Goal: Information Seeking & Learning: Learn about a topic

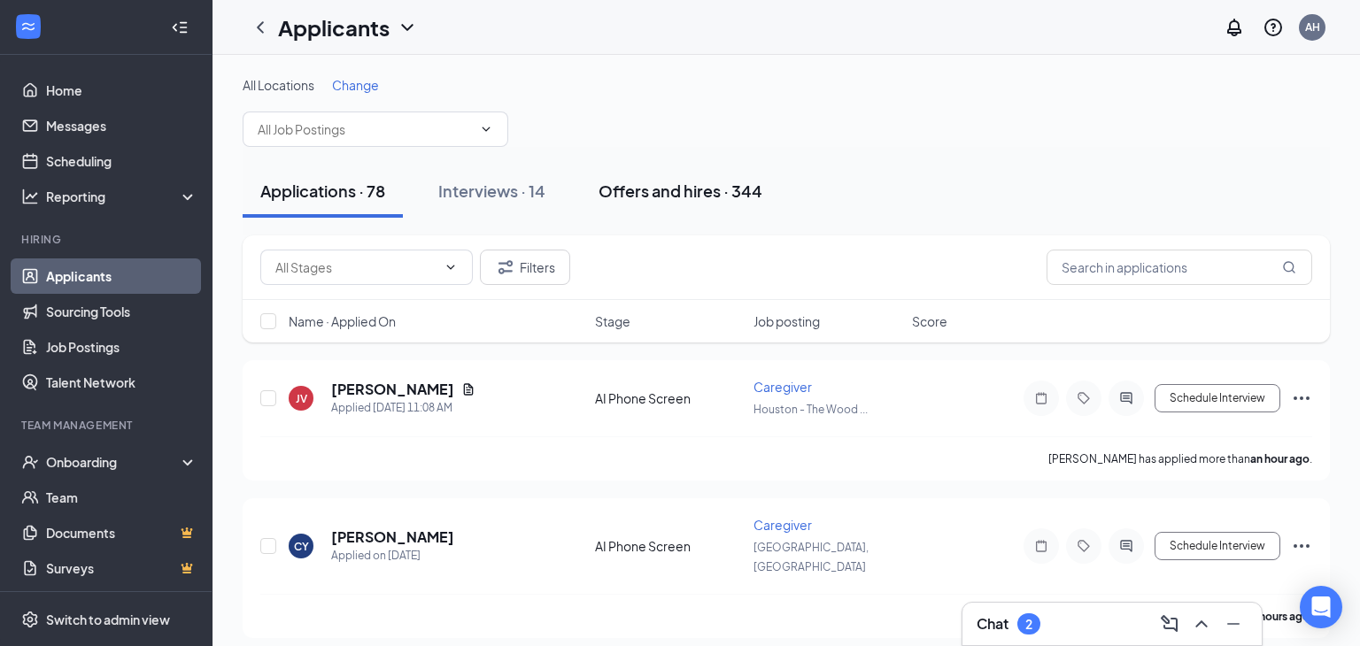
click at [681, 192] on div "Offers and hires · 344" at bounding box center [680, 191] width 164 height 22
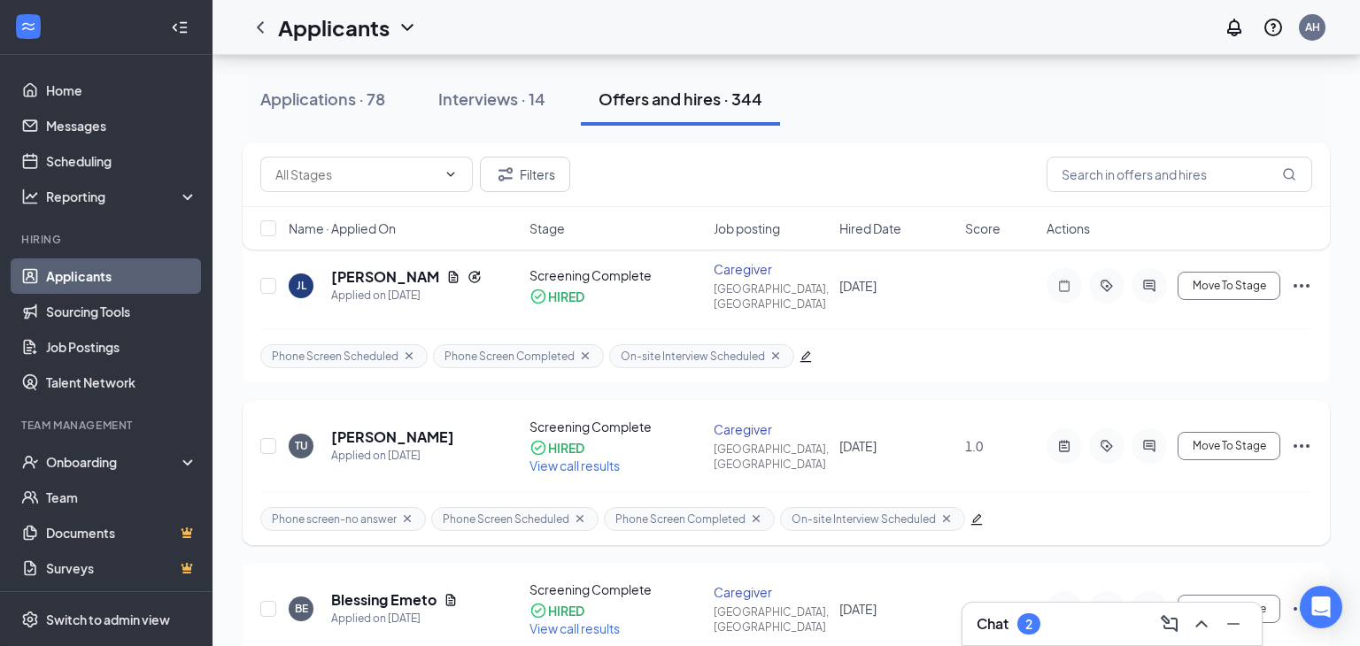
scroll to position [134, 0]
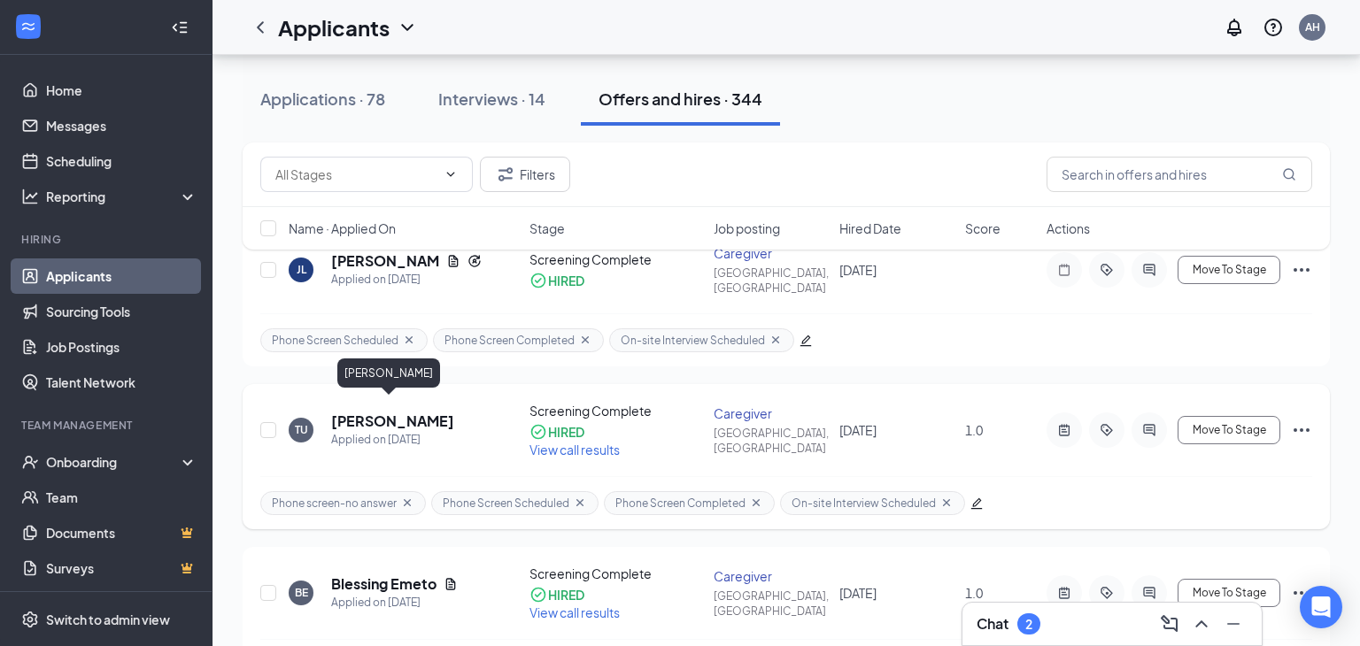
click at [355, 412] on h5 "[PERSON_NAME]" at bounding box center [392, 421] width 123 height 19
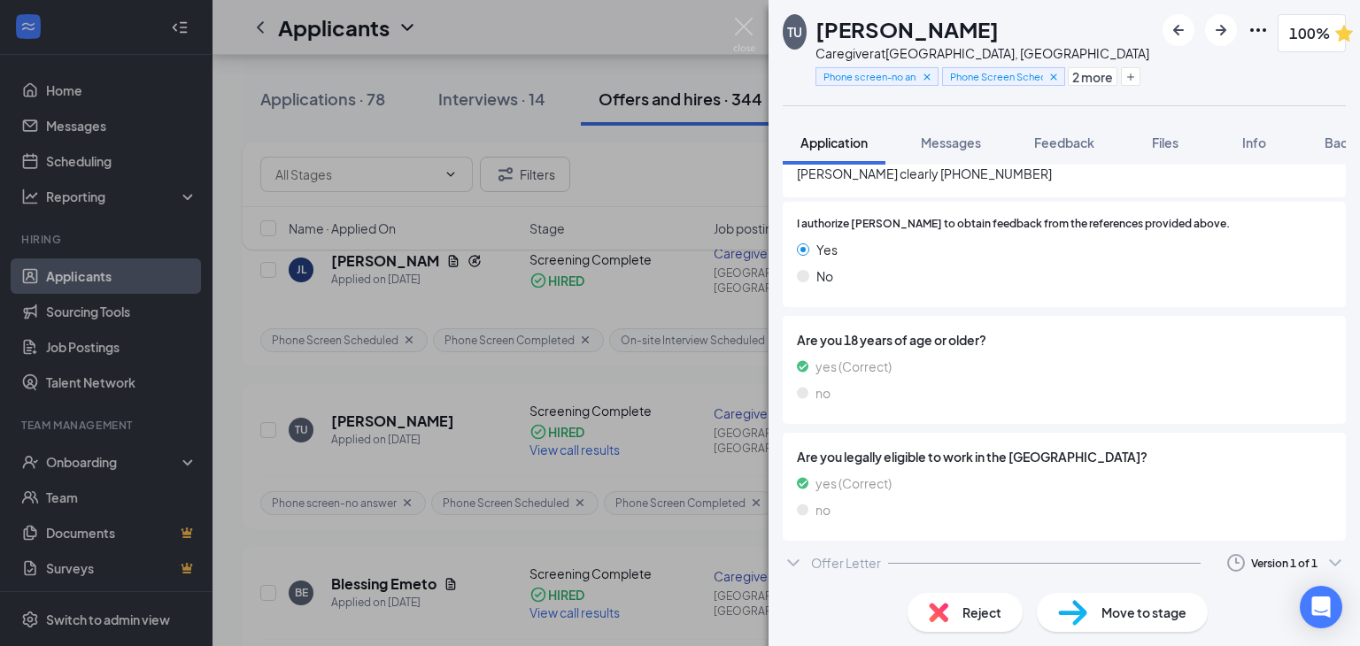
scroll to position [2431, 0]
click at [830, 566] on div "Offer Letter" at bounding box center [846, 561] width 70 height 18
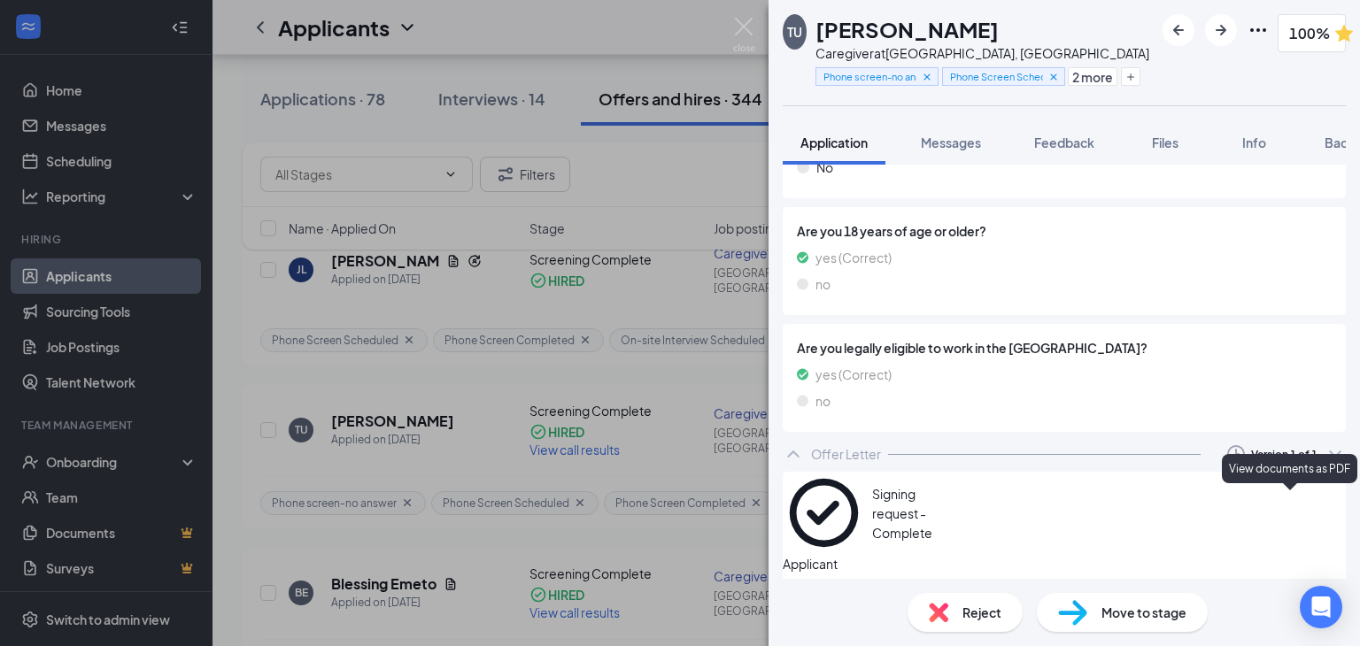
click at [1337, 517] on icon "Eye" at bounding box center [1346, 524] width 18 height 14
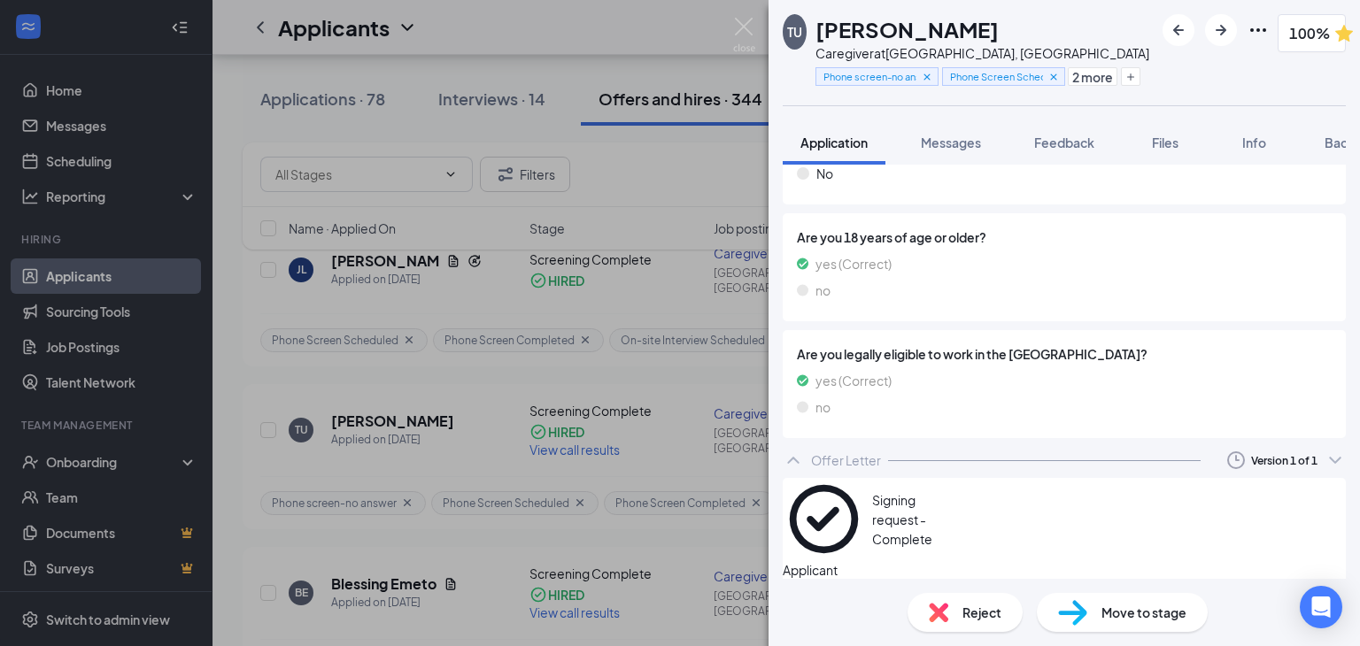
scroll to position [0, 0]
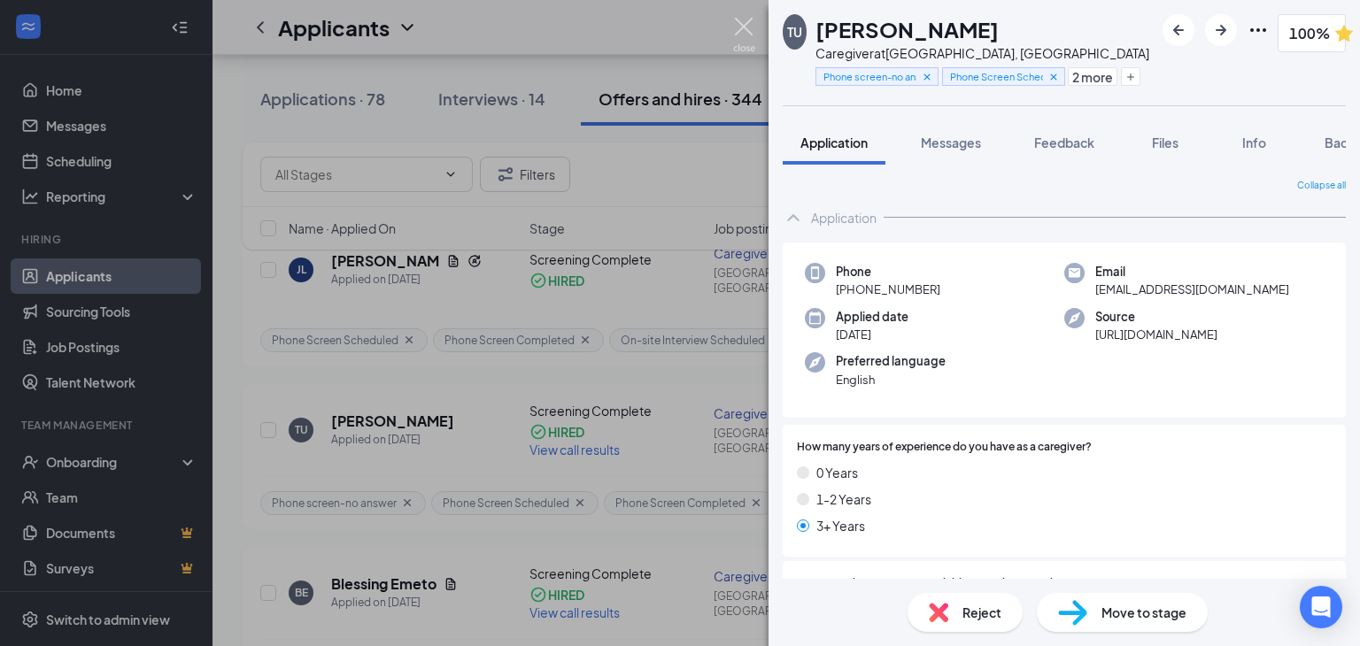
click at [738, 27] on img at bounding box center [744, 35] width 22 height 35
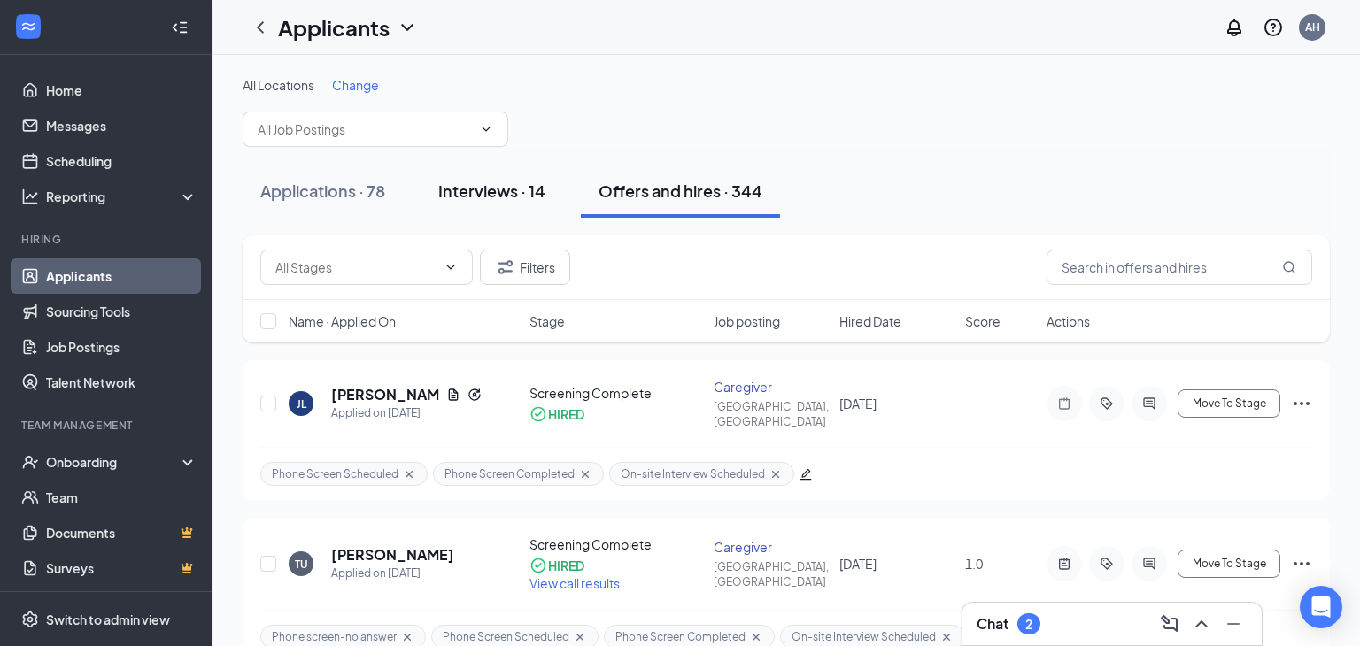
click at [489, 200] on div "Interviews · 14" at bounding box center [491, 191] width 107 height 22
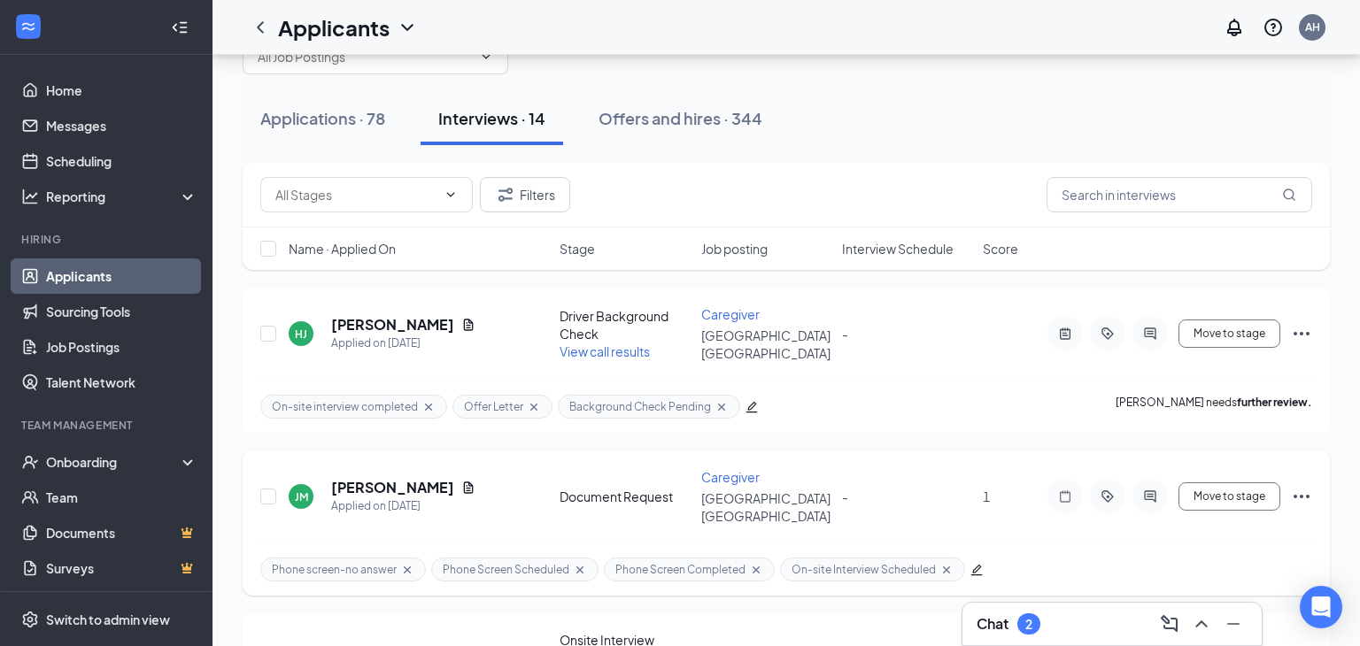
scroll to position [44, 0]
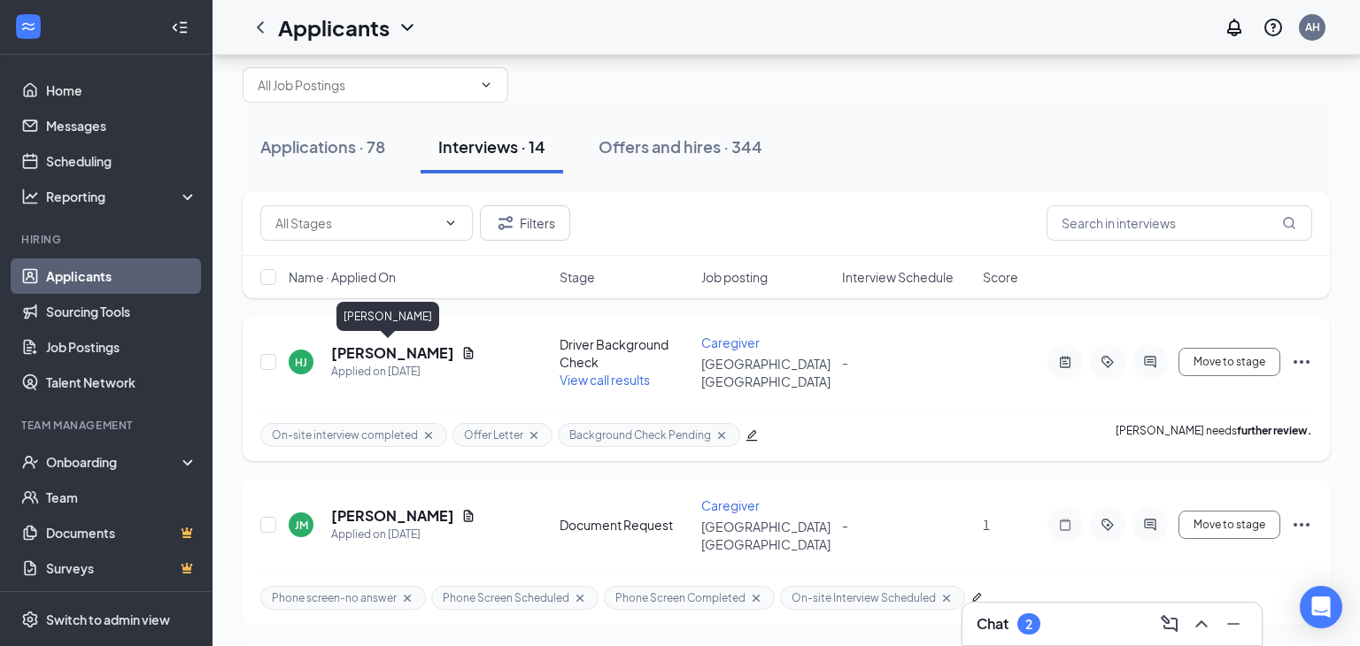
click at [393, 343] on h5 "[PERSON_NAME]" at bounding box center [392, 352] width 123 height 19
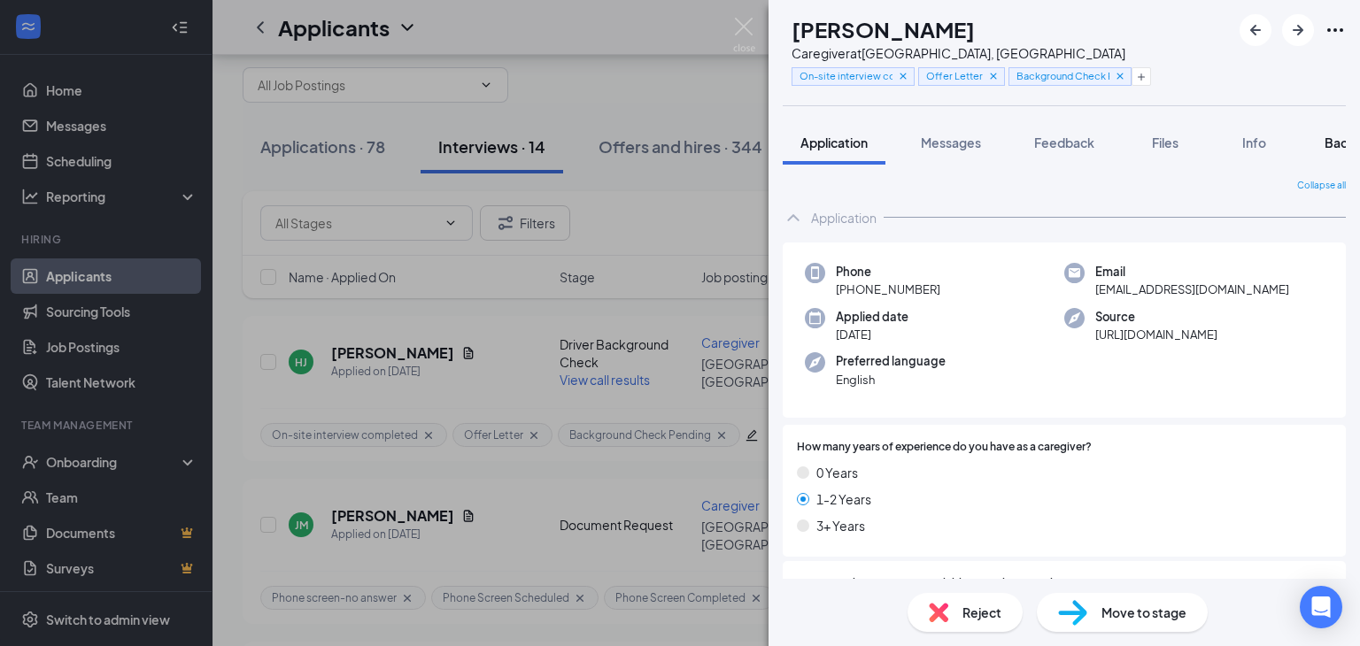
click at [1331, 144] on span "Background" at bounding box center [1360, 143] width 73 height 16
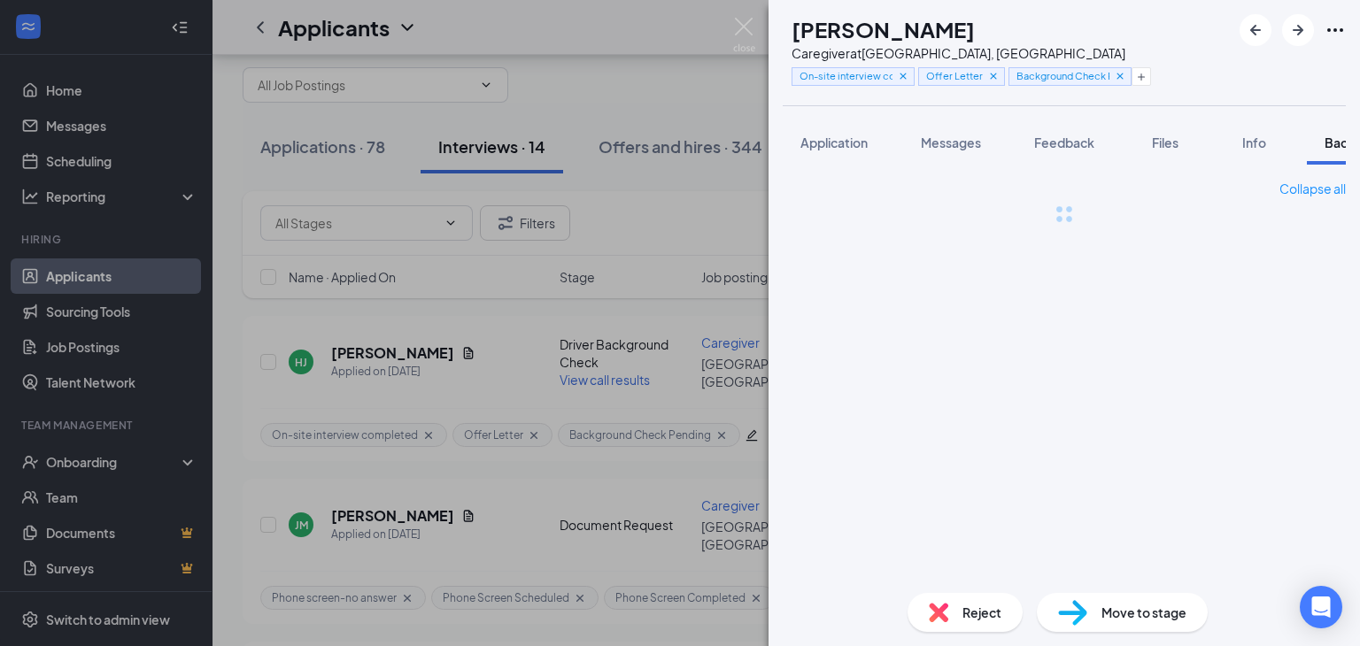
scroll to position [0, 72]
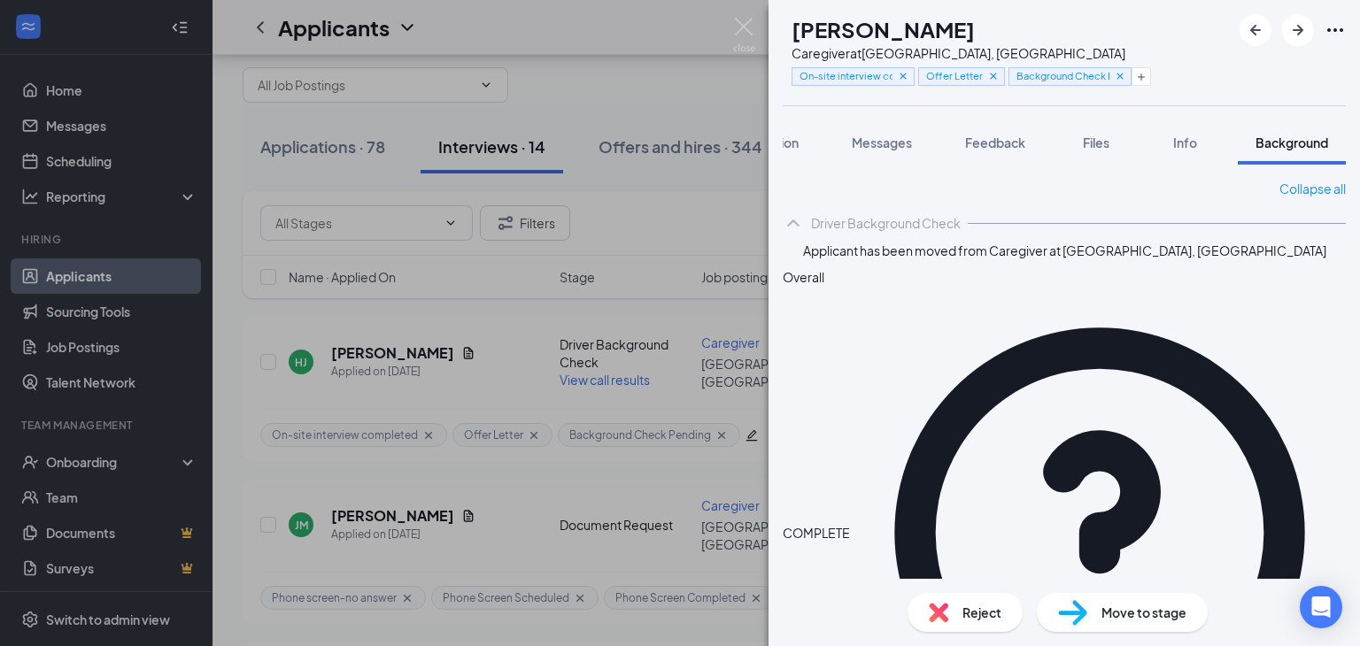
drag, startPoint x: 758, startPoint y: 24, endPoint x: 697, endPoint y: 73, distance: 77.4
click at [758, 25] on div "[PERSON_NAME] Caregiver at [GEOGRAPHIC_DATA], [GEOGRAPHIC_DATA] On-site intervi…" at bounding box center [680, 323] width 1360 height 646
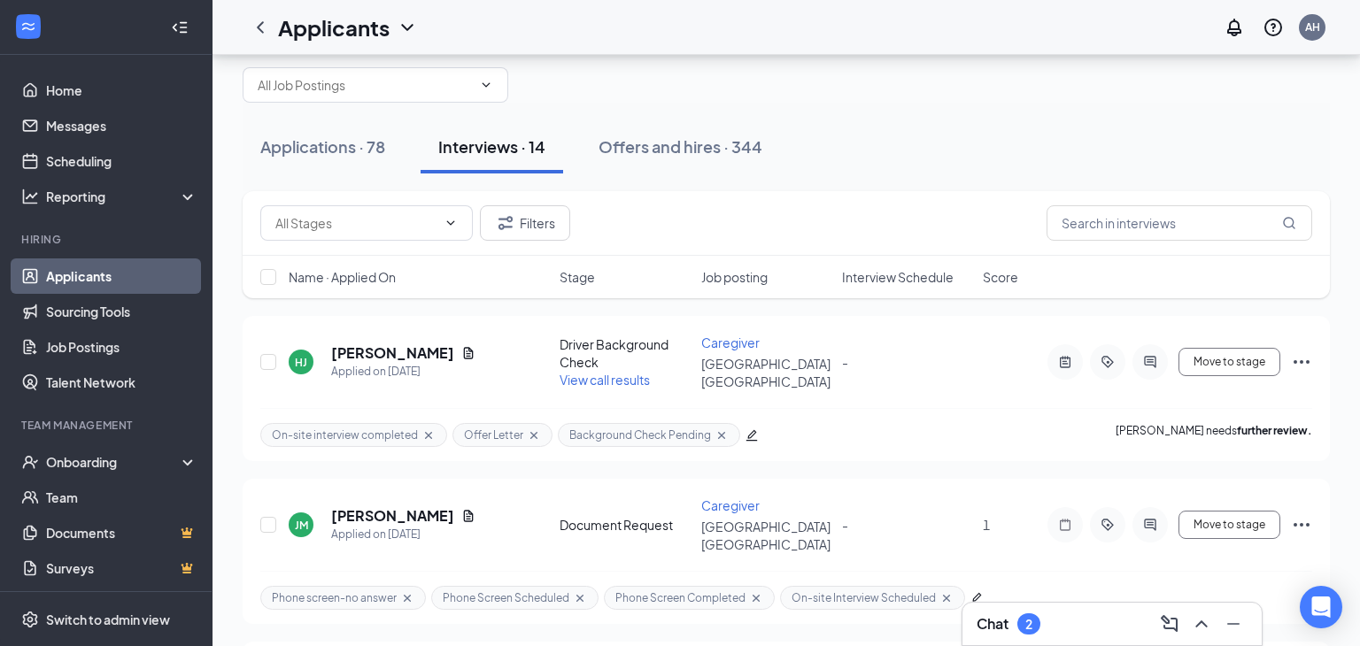
drag, startPoint x: 686, startPoint y: 151, endPoint x: 637, endPoint y: 226, distance: 88.9
click at [686, 152] on div "Offers and hires · 344" at bounding box center [680, 146] width 164 height 22
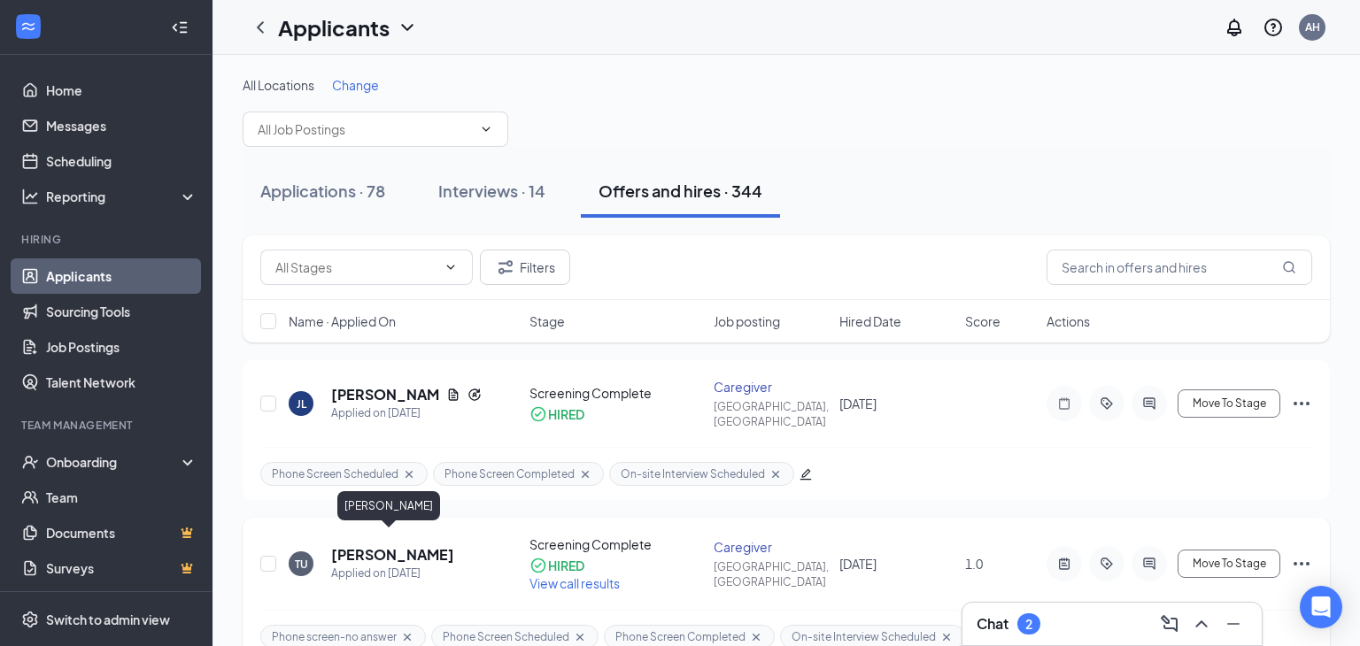
click at [370, 545] on h5 "[PERSON_NAME]" at bounding box center [392, 554] width 123 height 19
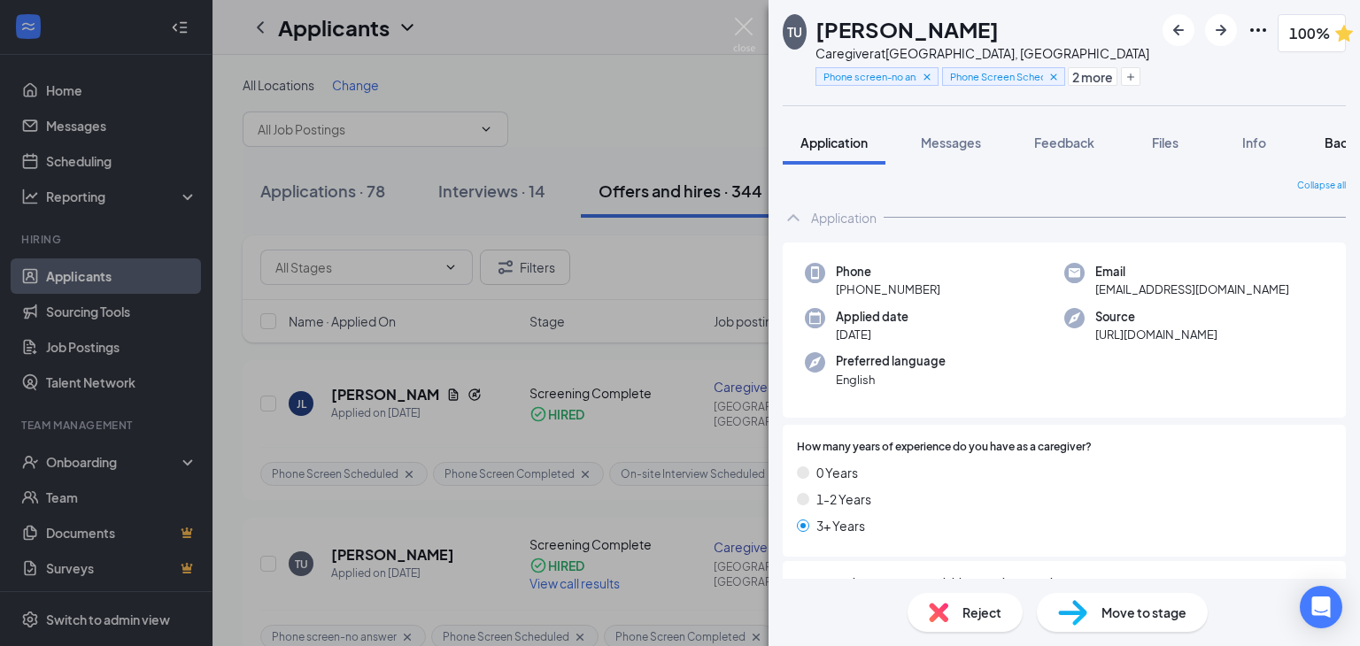
click at [1328, 146] on span "Background" at bounding box center [1360, 143] width 73 height 16
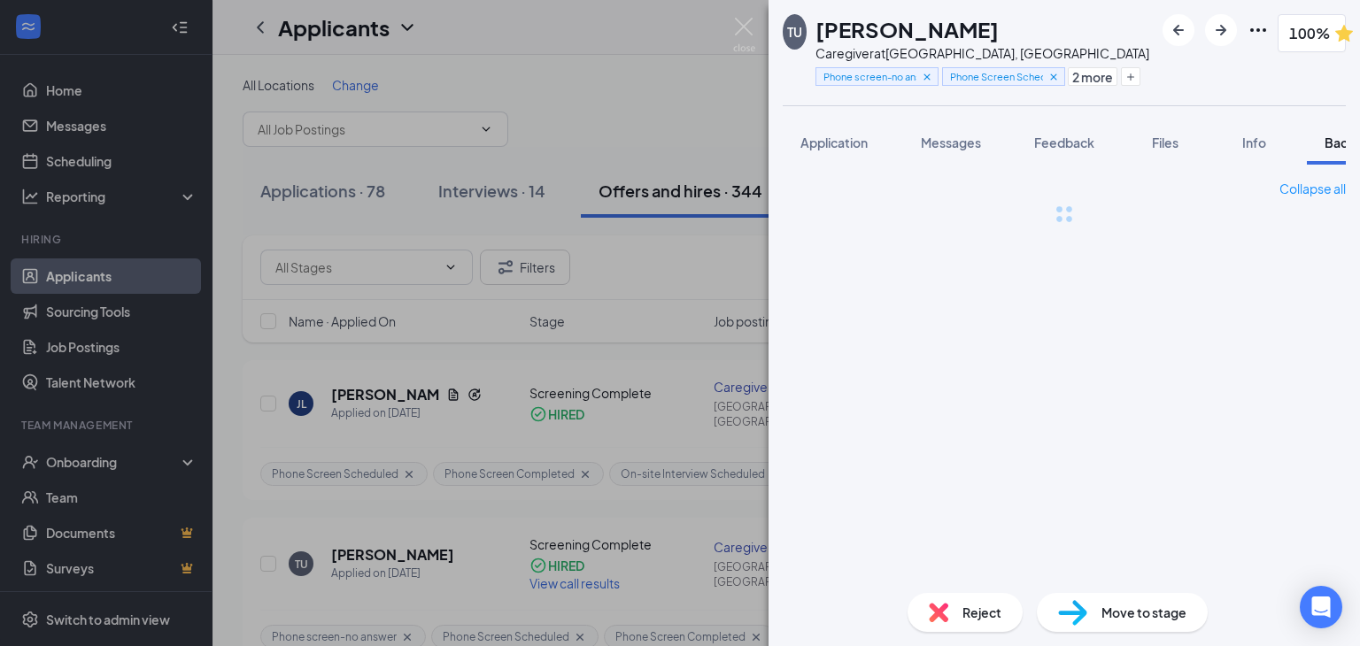
scroll to position [0, 72]
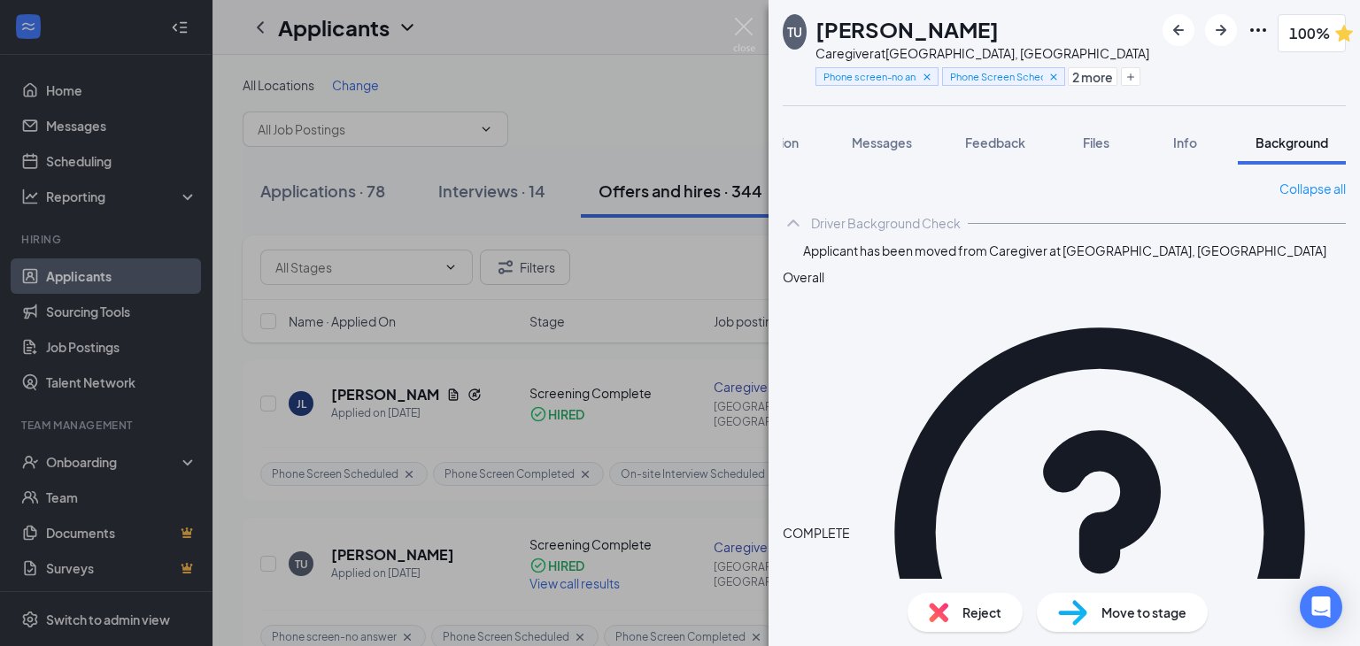
click at [736, 28] on img at bounding box center [744, 35] width 22 height 35
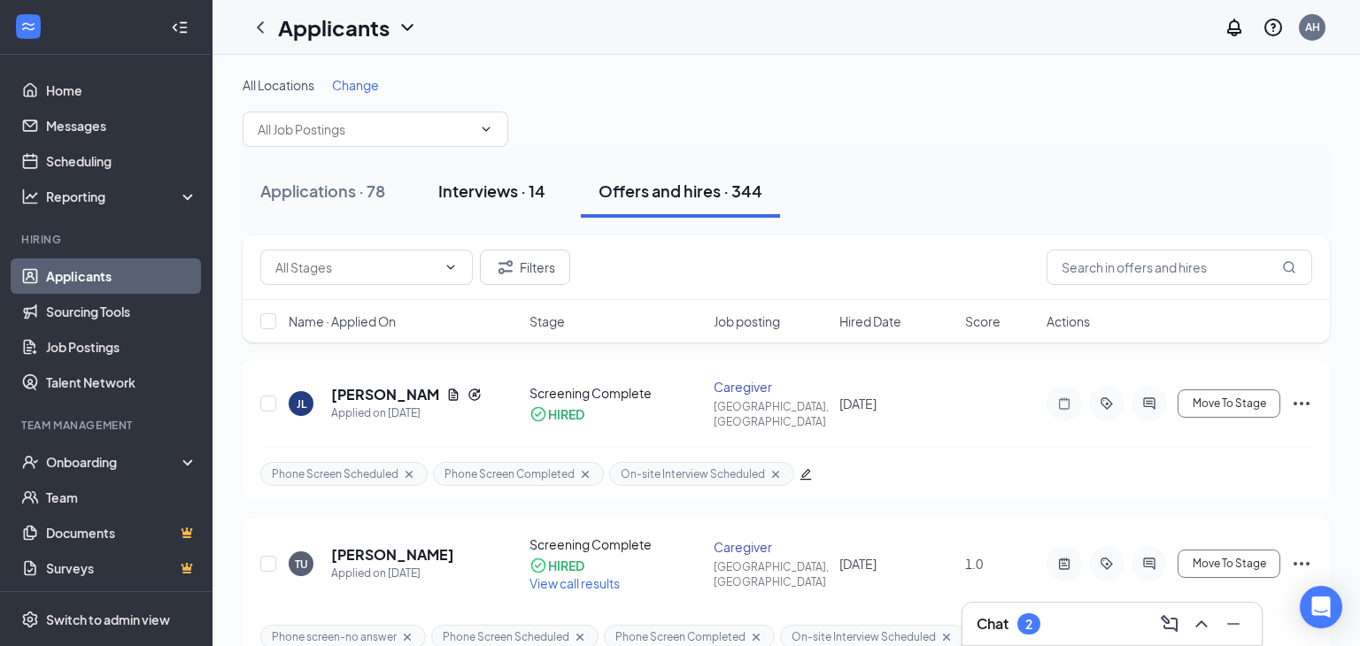
click at [482, 189] on div "Interviews · 14" at bounding box center [491, 191] width 107 height 22
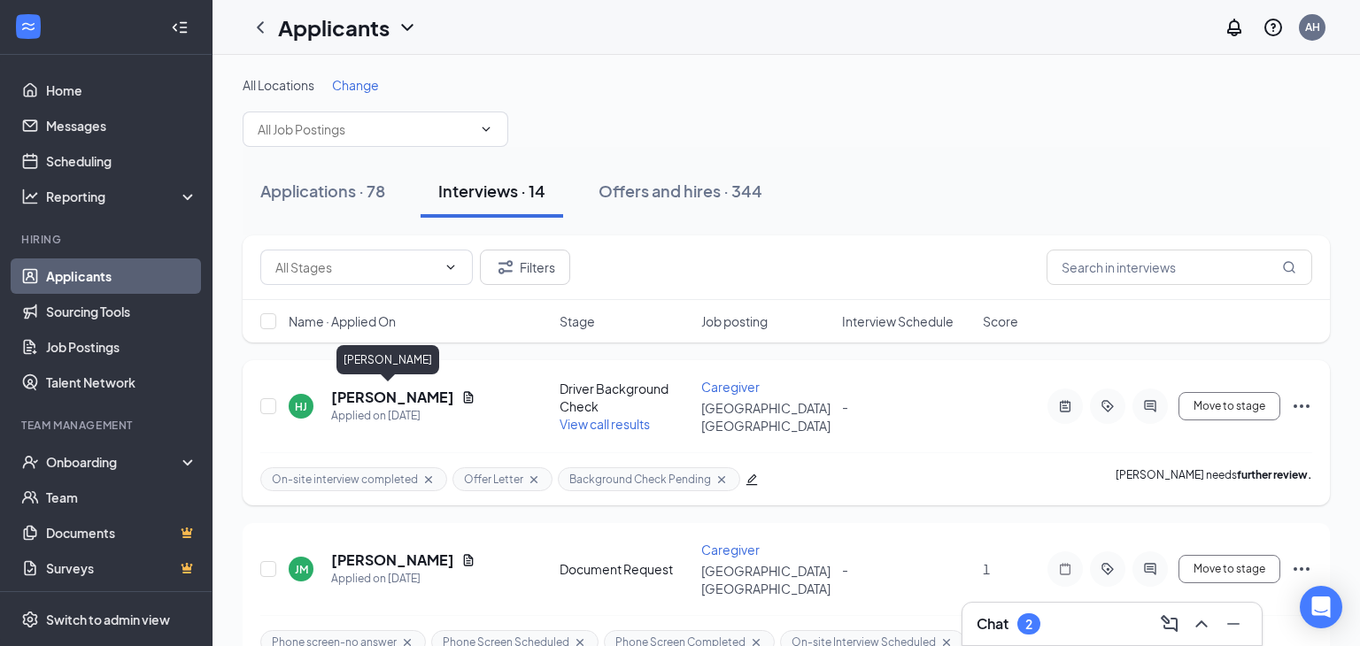
click at [388, 397] on h5 "[PERSON_NAME]" at bounding box center [392, 397] width 123 height 19
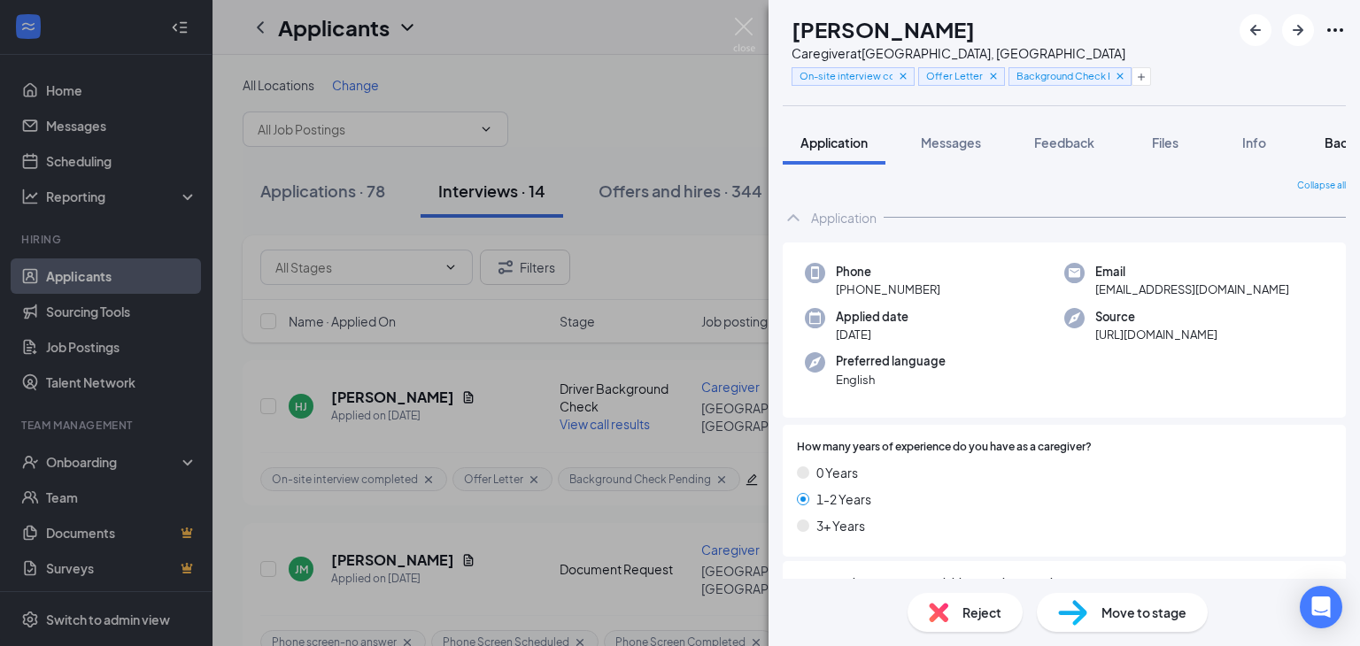
click at [1342, 147] on span "Background" at bounding box center [1360, 143] width 73 height 16
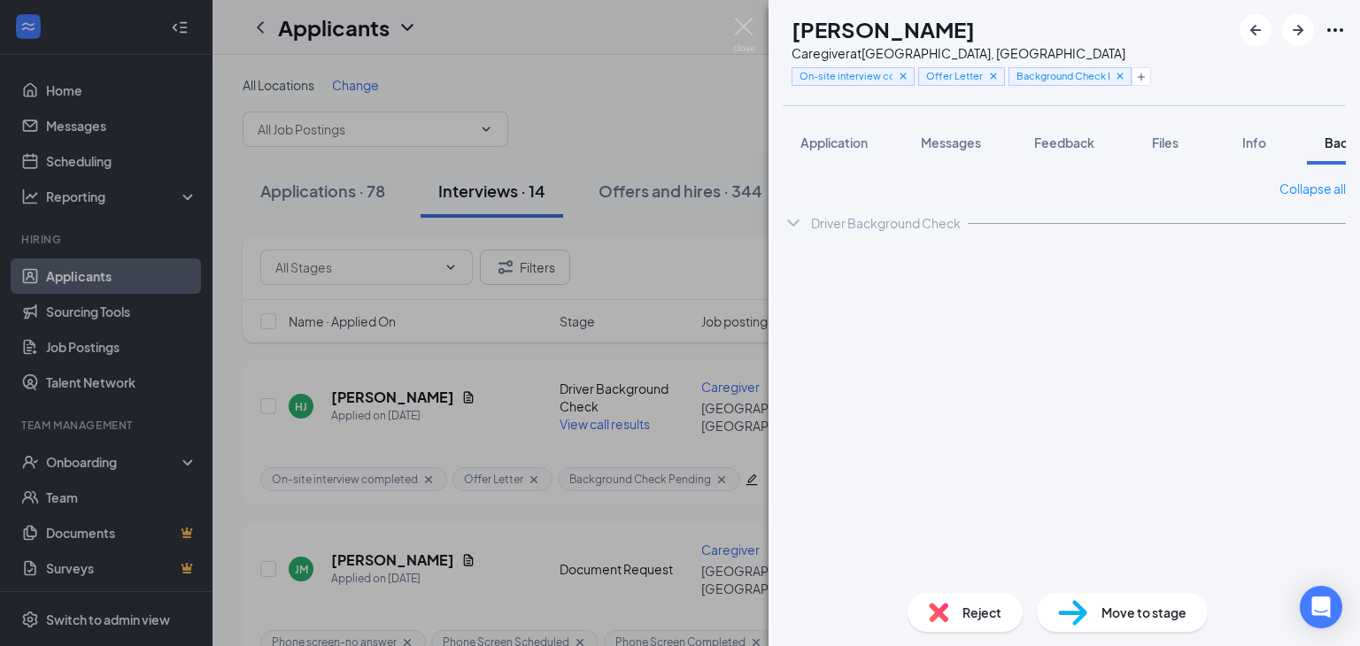
scroll to position [0, 72]
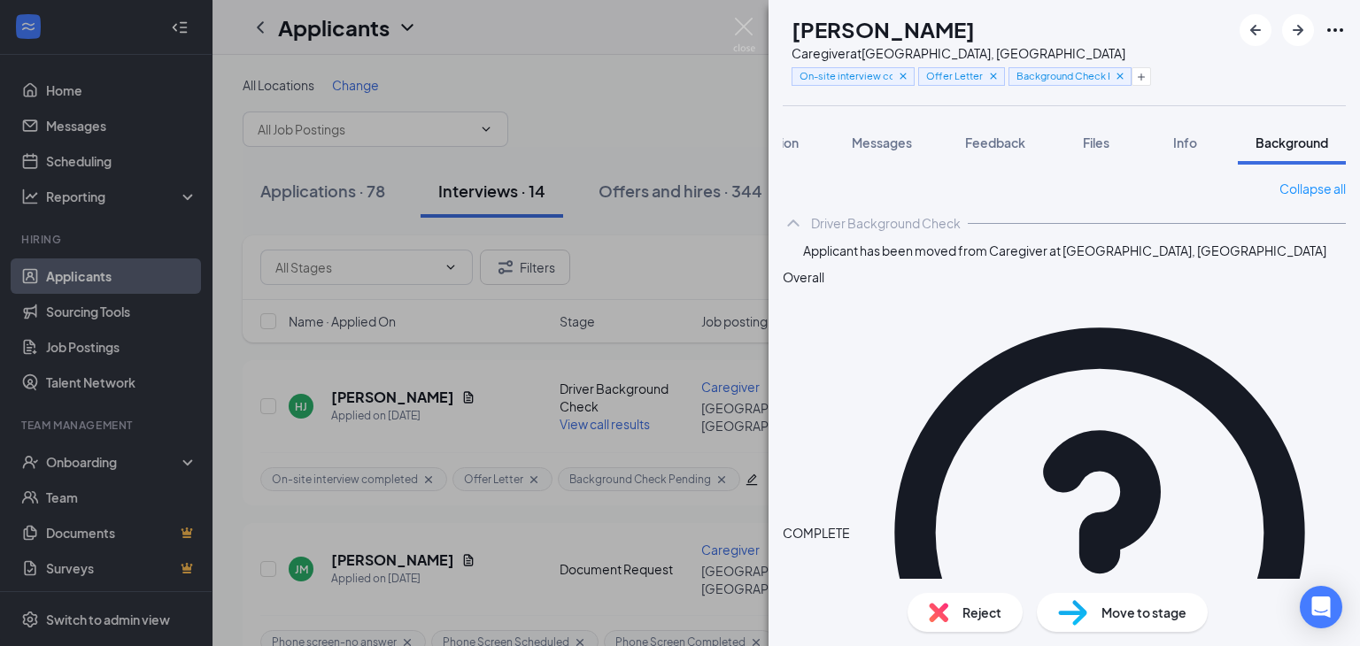
drag, startPoint x: 747, startPoint y: 23, endPoint x: 708, endPoint y: 161, distance: 143.5
click at [747, 23] on img at bounding box center [744, 35] width 22 height 35
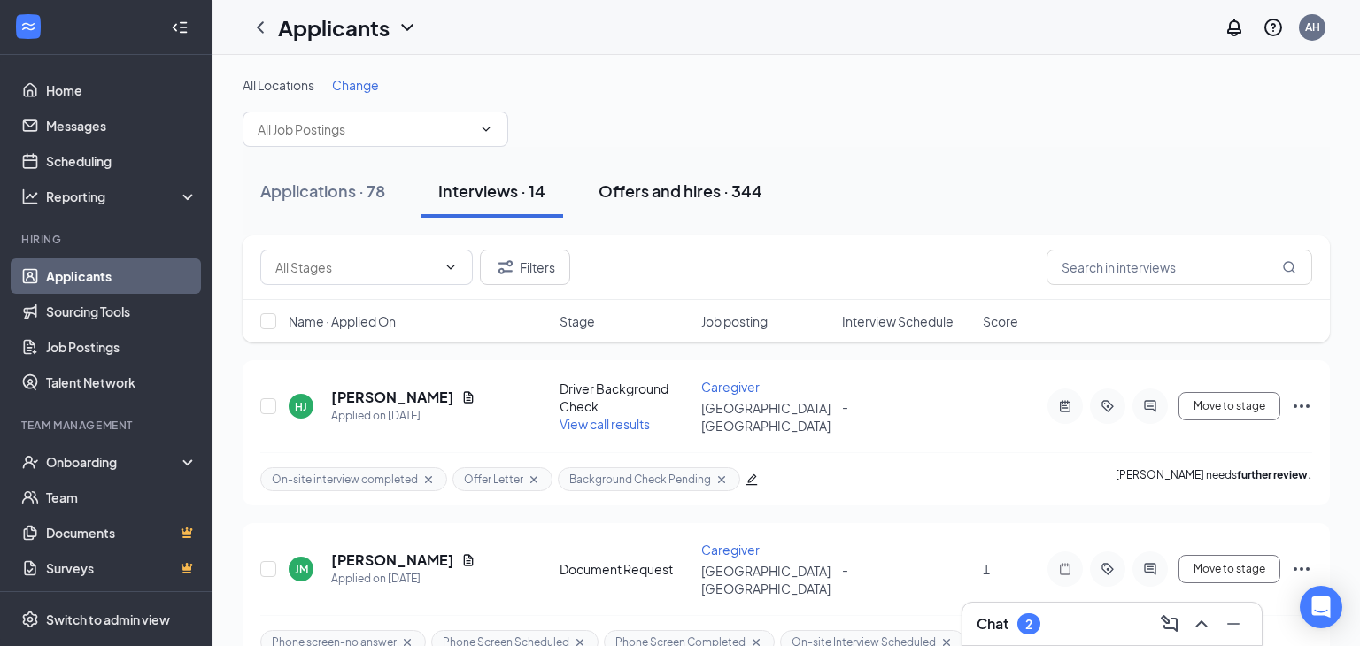
click at [705, 182] on div "Offers and hires · 344" at bounding box center [680, 191] width 164 height 22
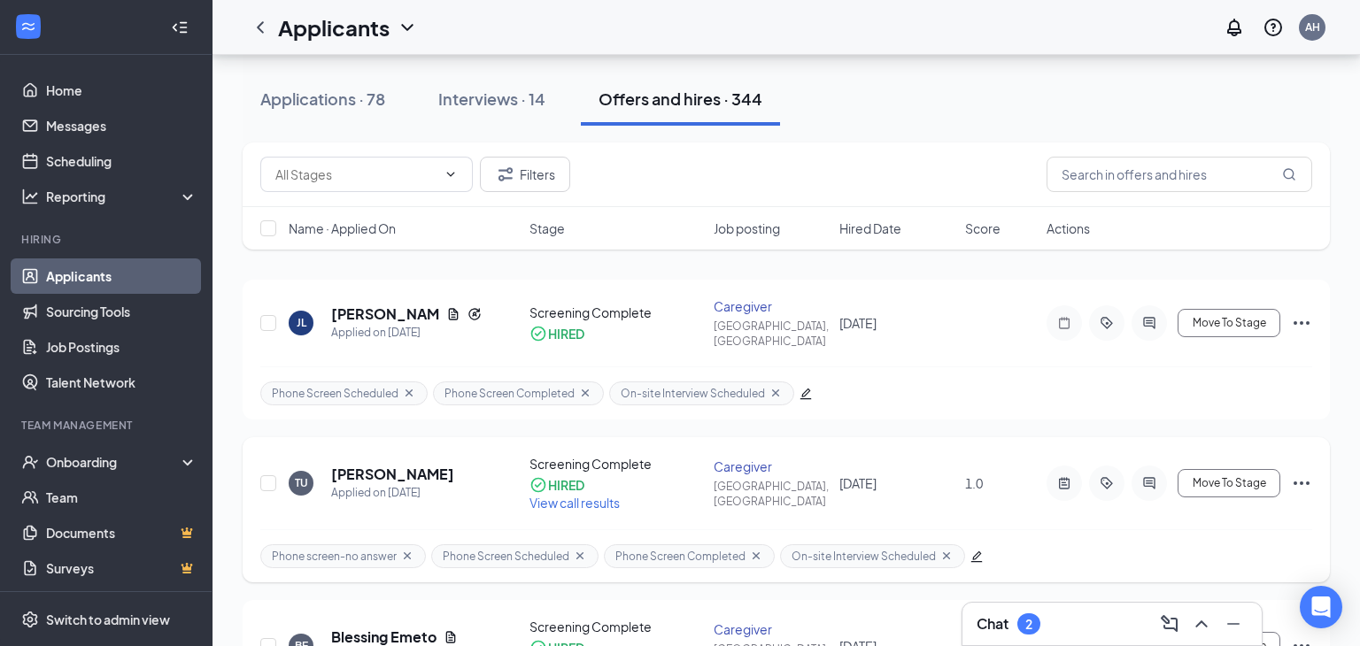
scroll to position [117, 0]
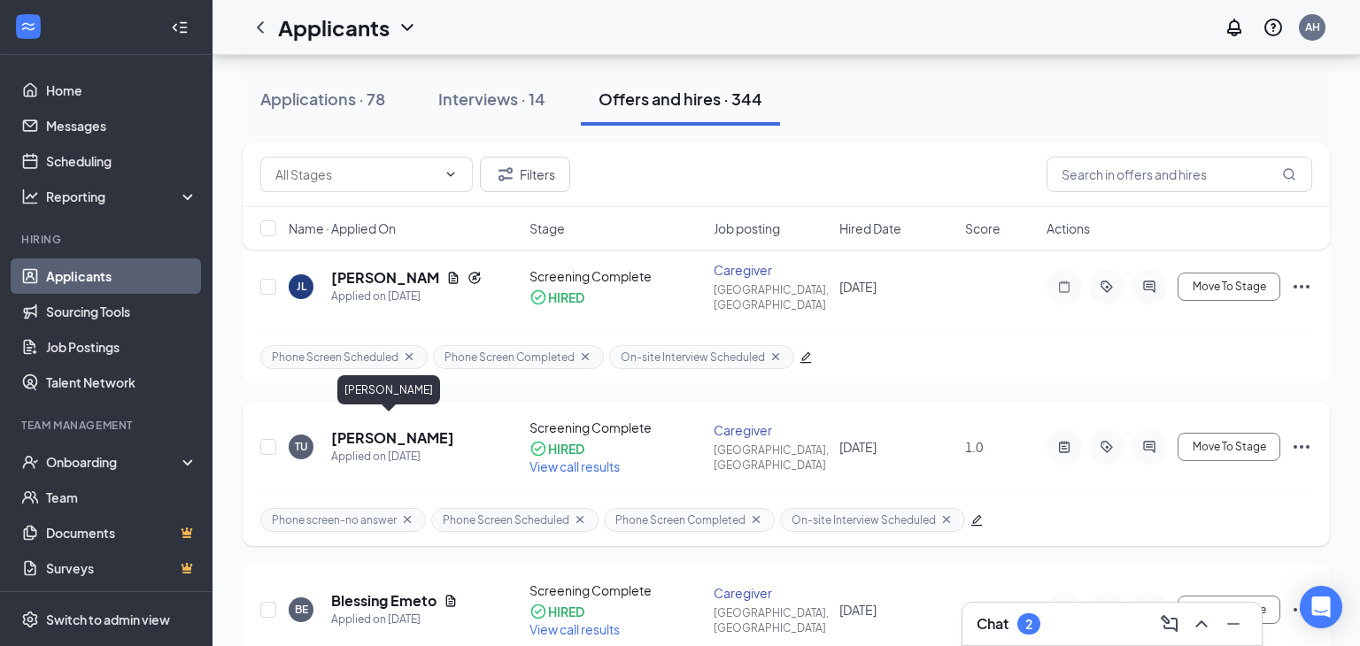
click at [343, 428] on h5 "[PERSON_NAME]" at bounding box center [392, 437] width 123 height 19
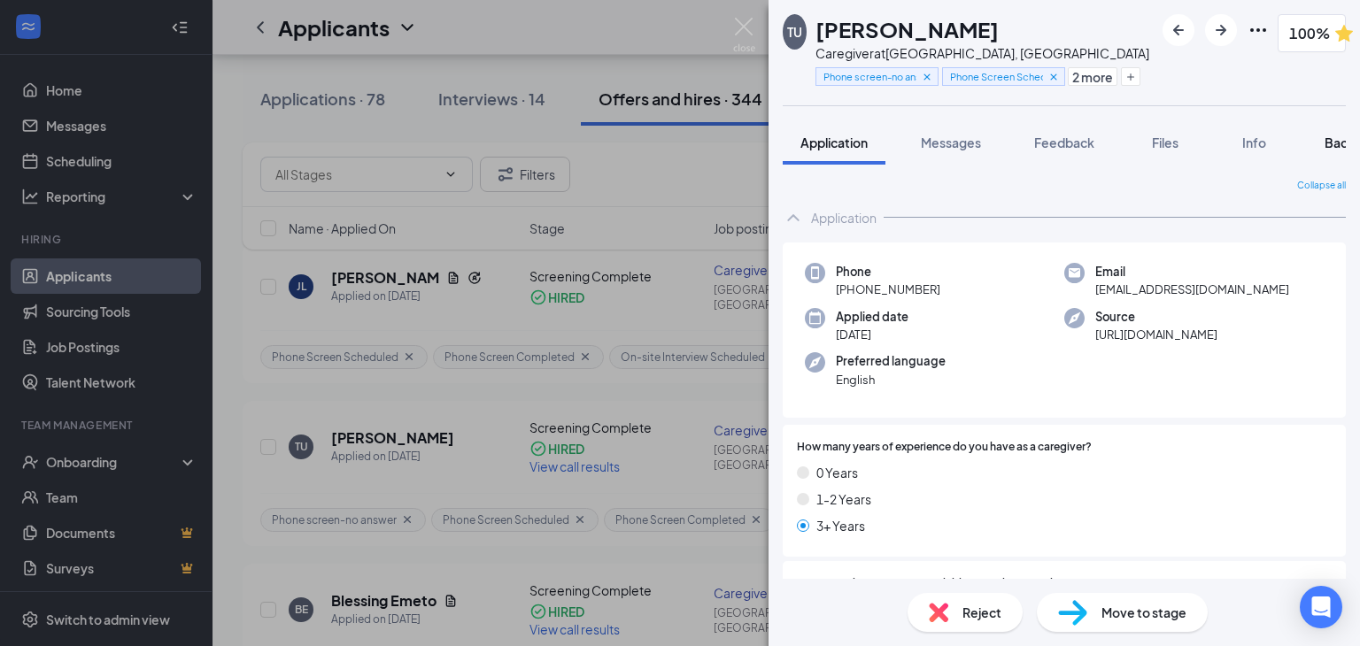
click at [1336, 142] on span "Background" at bounding box center [1360, 143] width 73 height 16
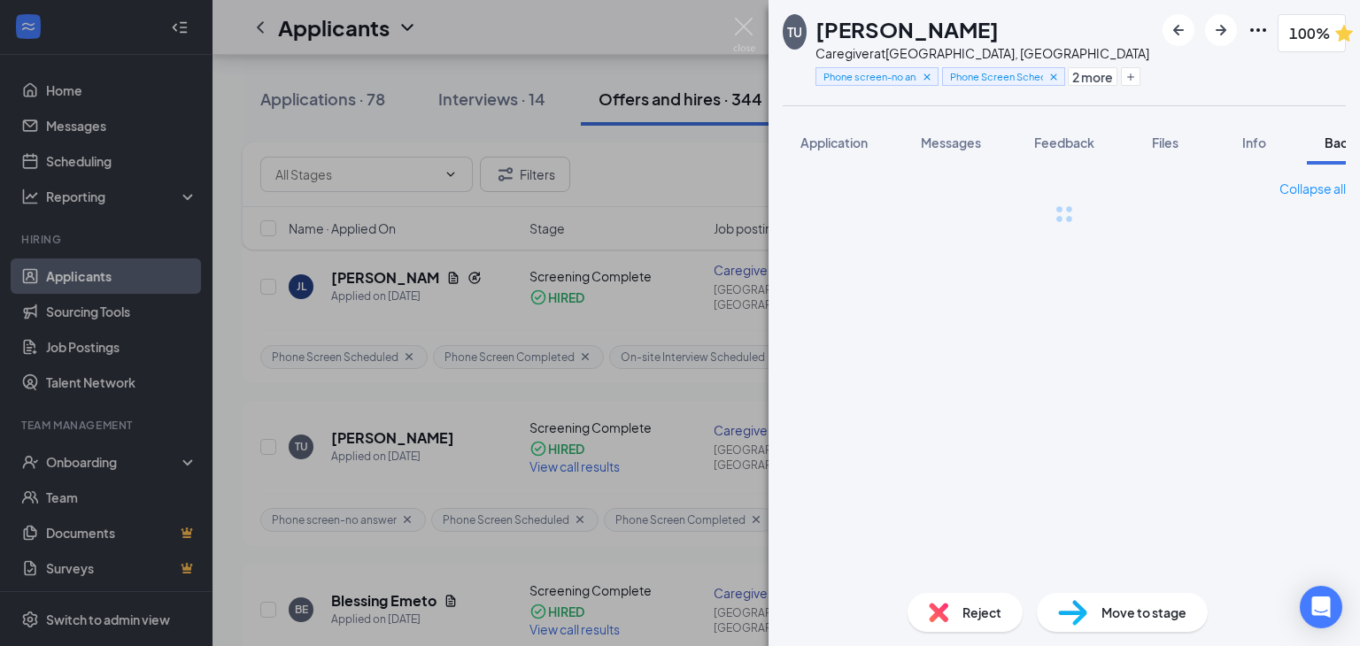
scroll to position [0, 72]
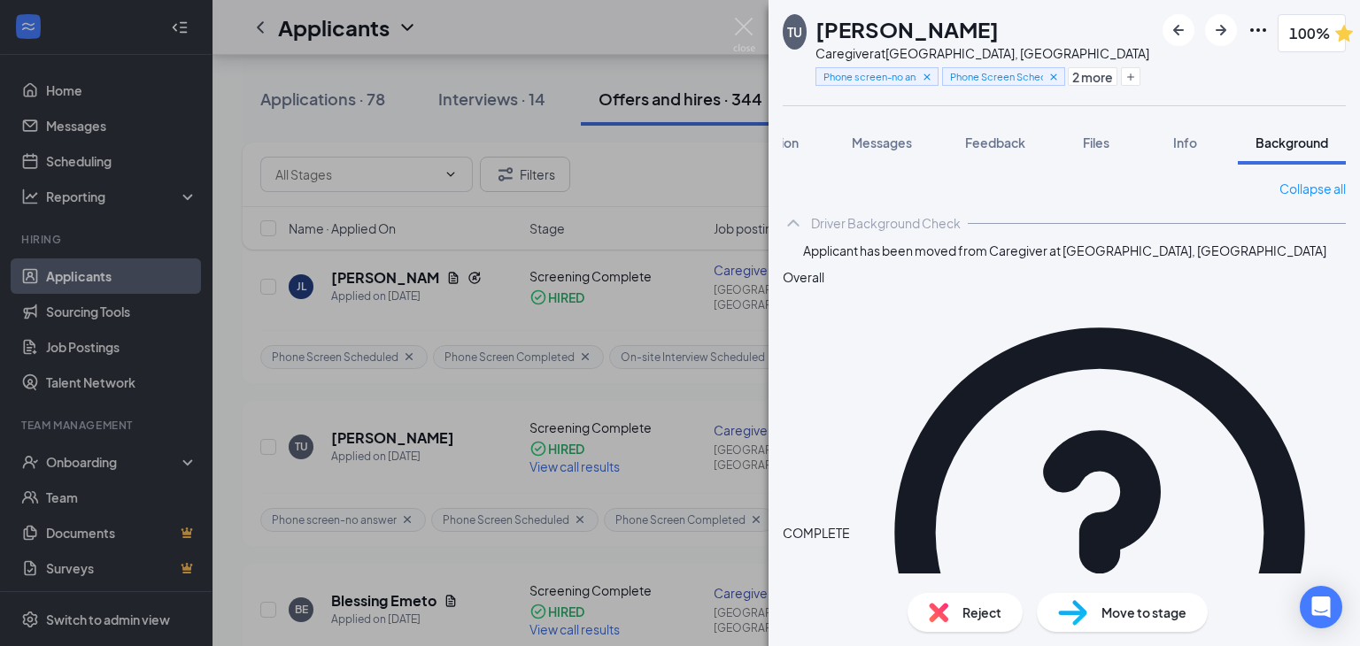
drag, startPoint x: 738, startPoint y: 28, endPoint x: 13, endPoint y: 0, distance: 725.5
click at [738, 28] on img at bounding box center [744, 35] width 22 height 35
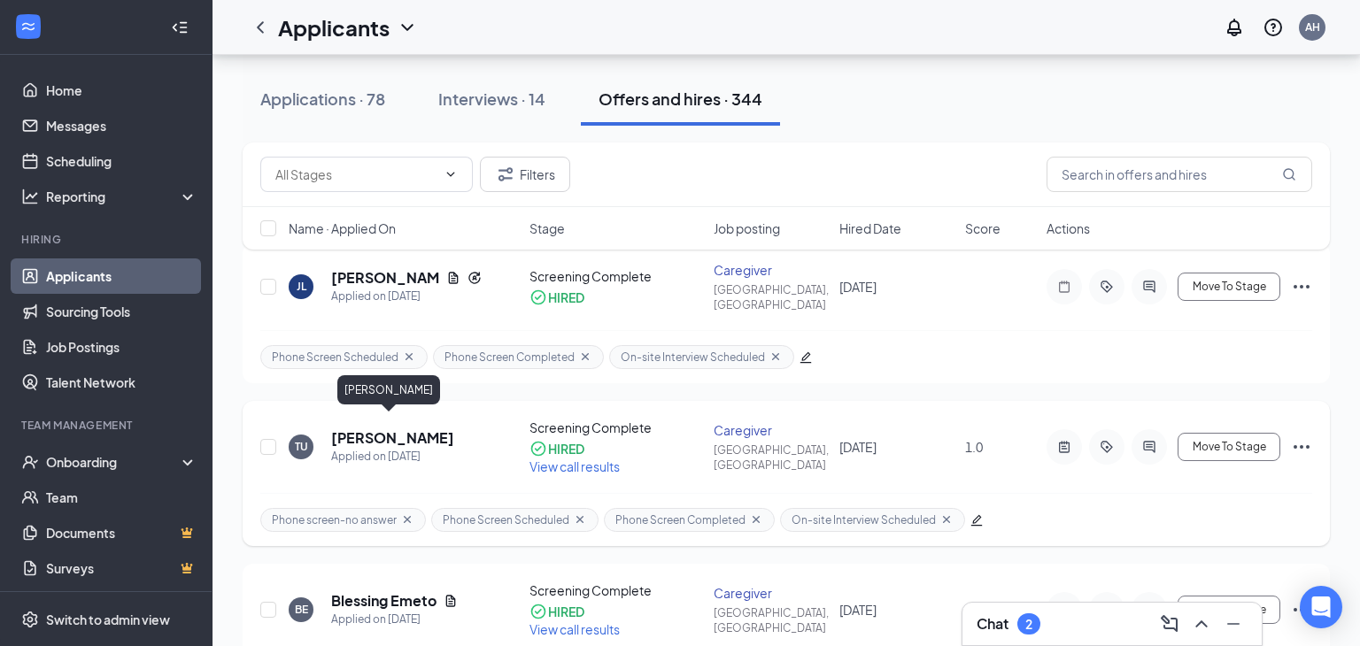
click at [393, 428] on h5 "[PERSON_NAME]" at bounding box center [392, 437] width 123 height 19
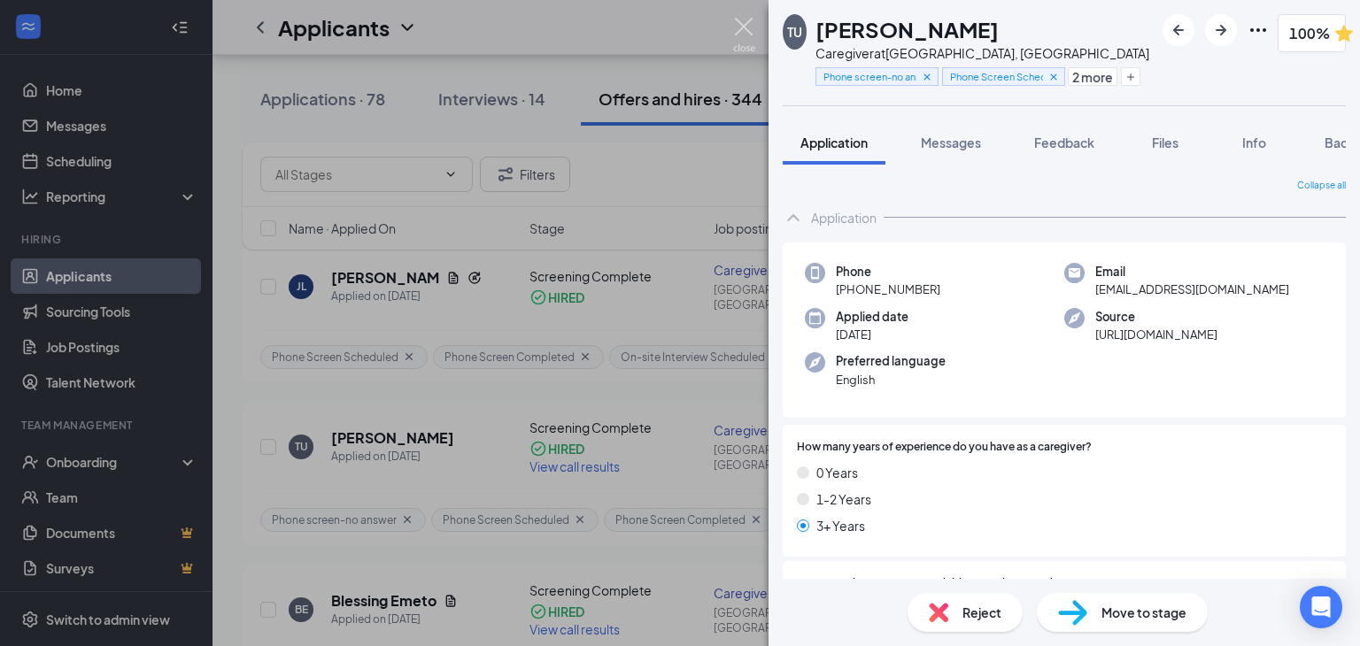
click at [736, 31] on img at bounding box center [744, 35] width 22 height 35
